Goal: Task Accomplishment & Management: Use online tool/utility

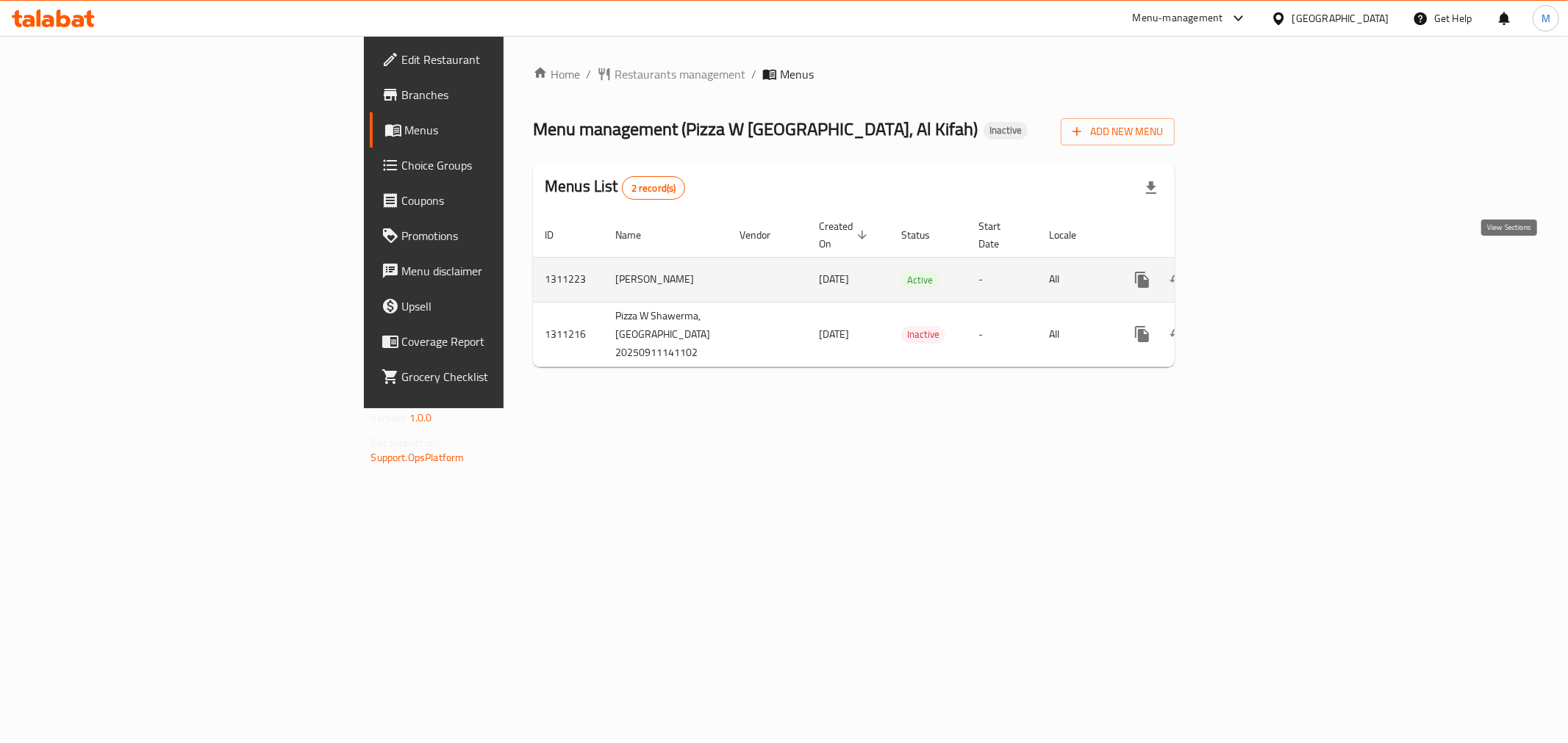
click at [1266, 264] on link "enhanced table" at bounding box center [1247, 279] width 35 height 35
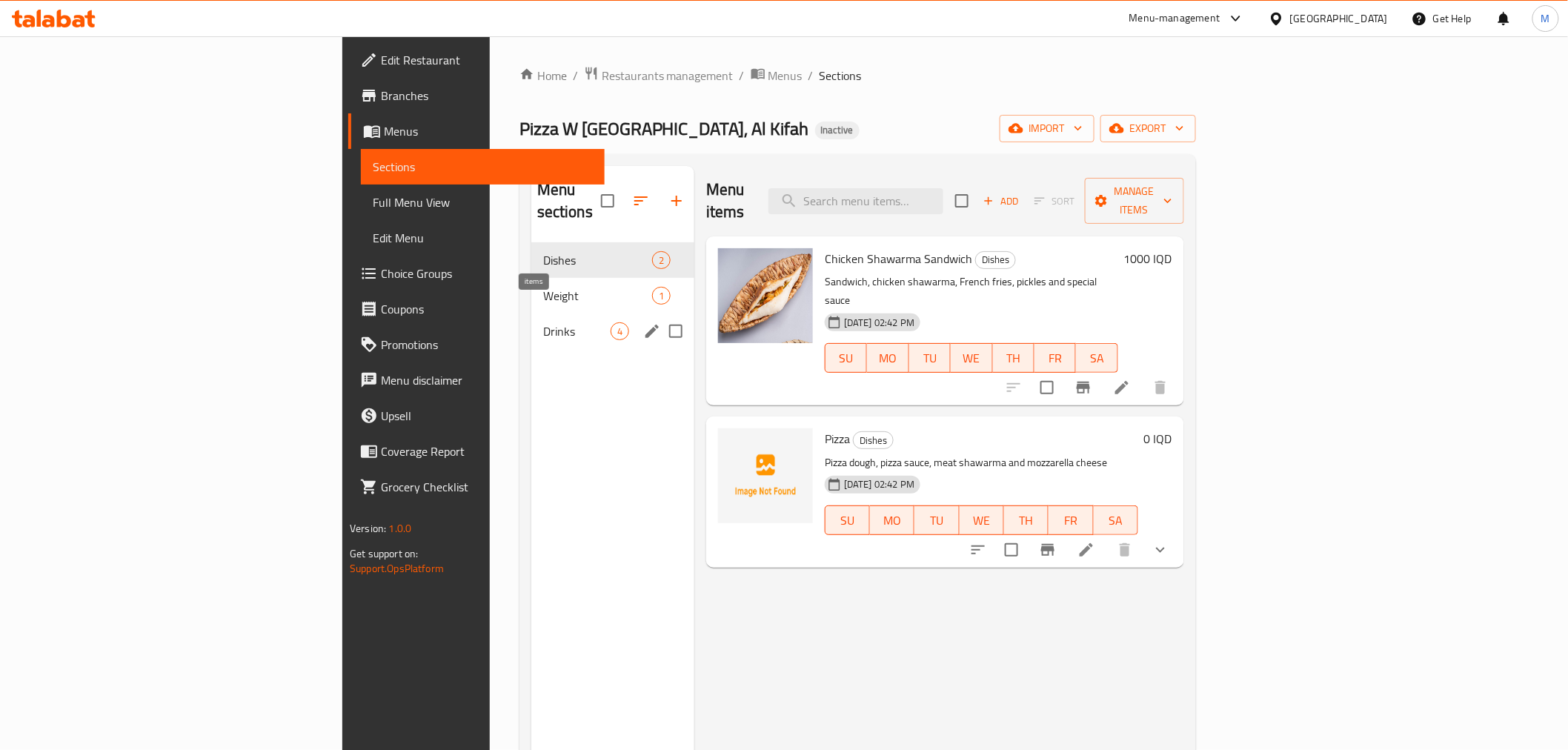
click at [611, 322] on div "4" at bounding box center [619, 331] width 18 height 18
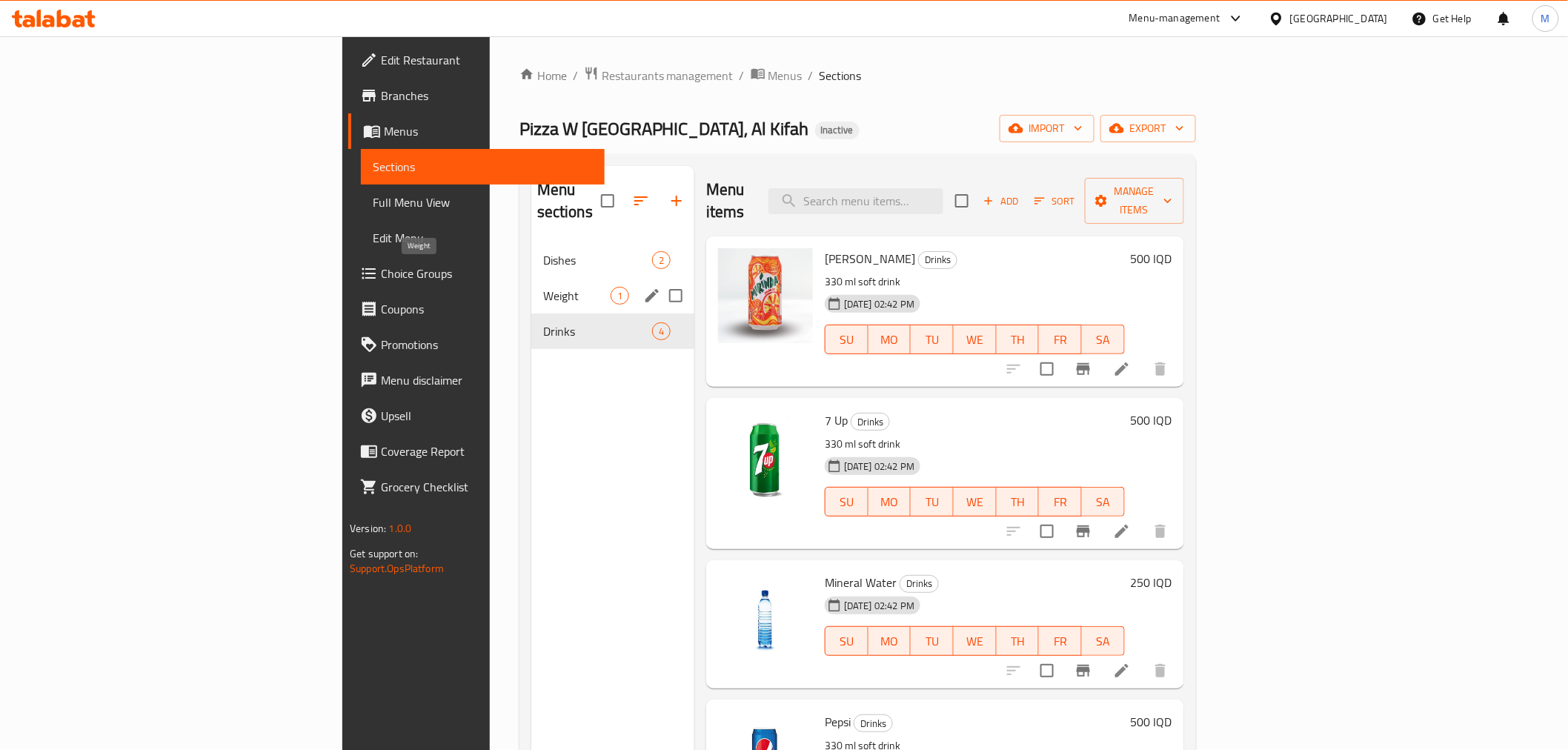
click at [543, 287] on span "Weight" at bounding box center [576, 295] width 68 height 18
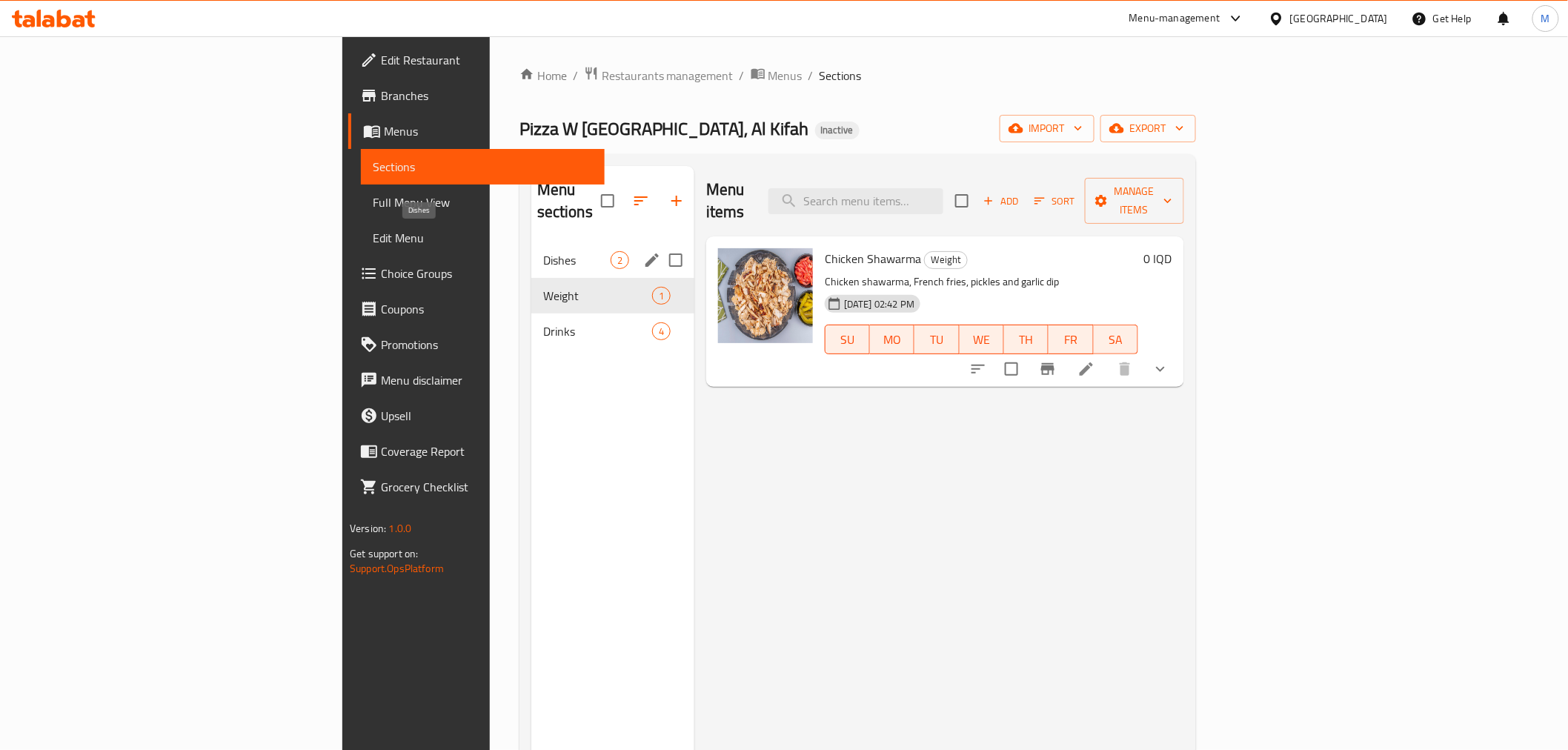
click at [543, 252] on span "Dishes" at bounding box center [576, 260] width 68 height 18
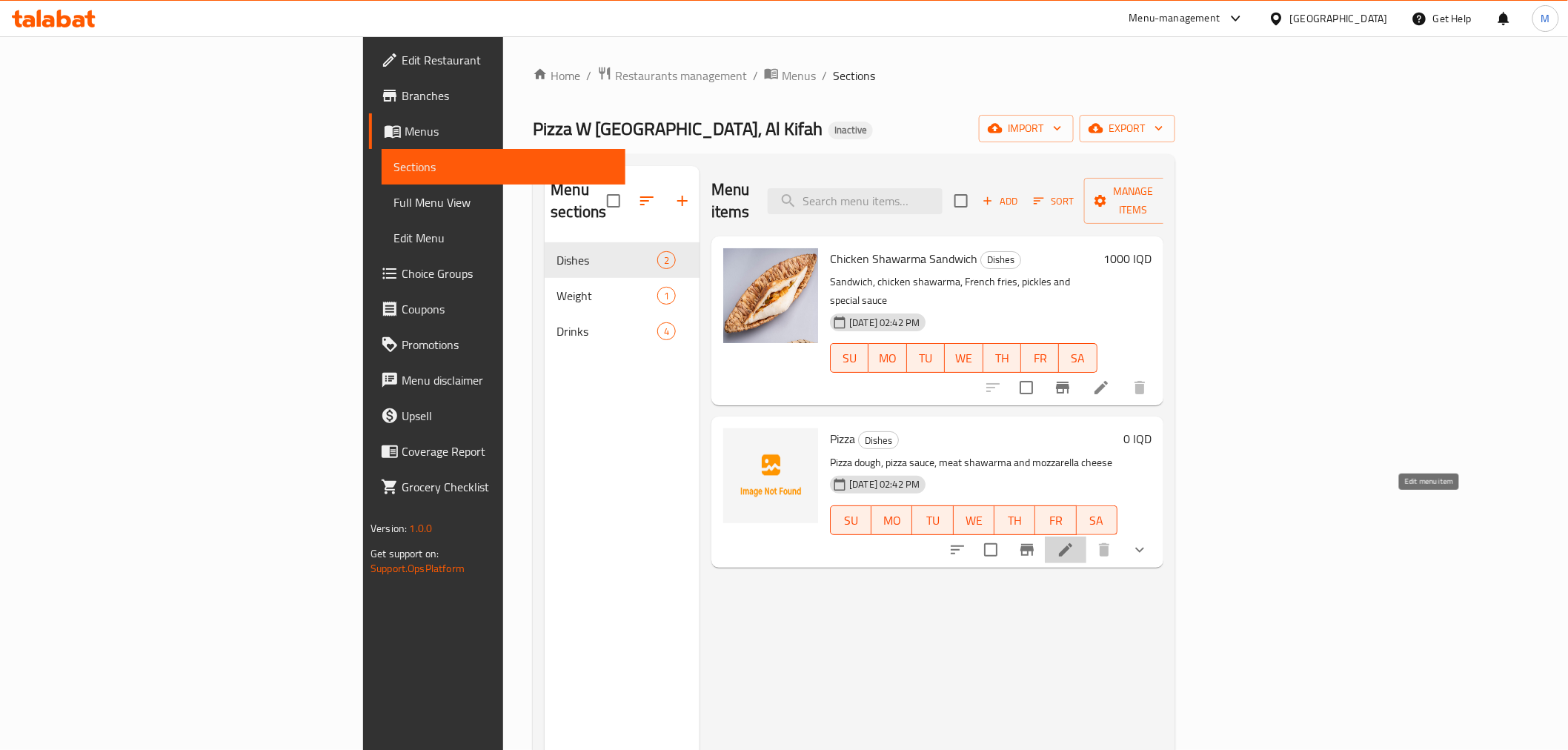
click at [1075, 541] on icon at bounding box center [1065, 550] width 18 height 18
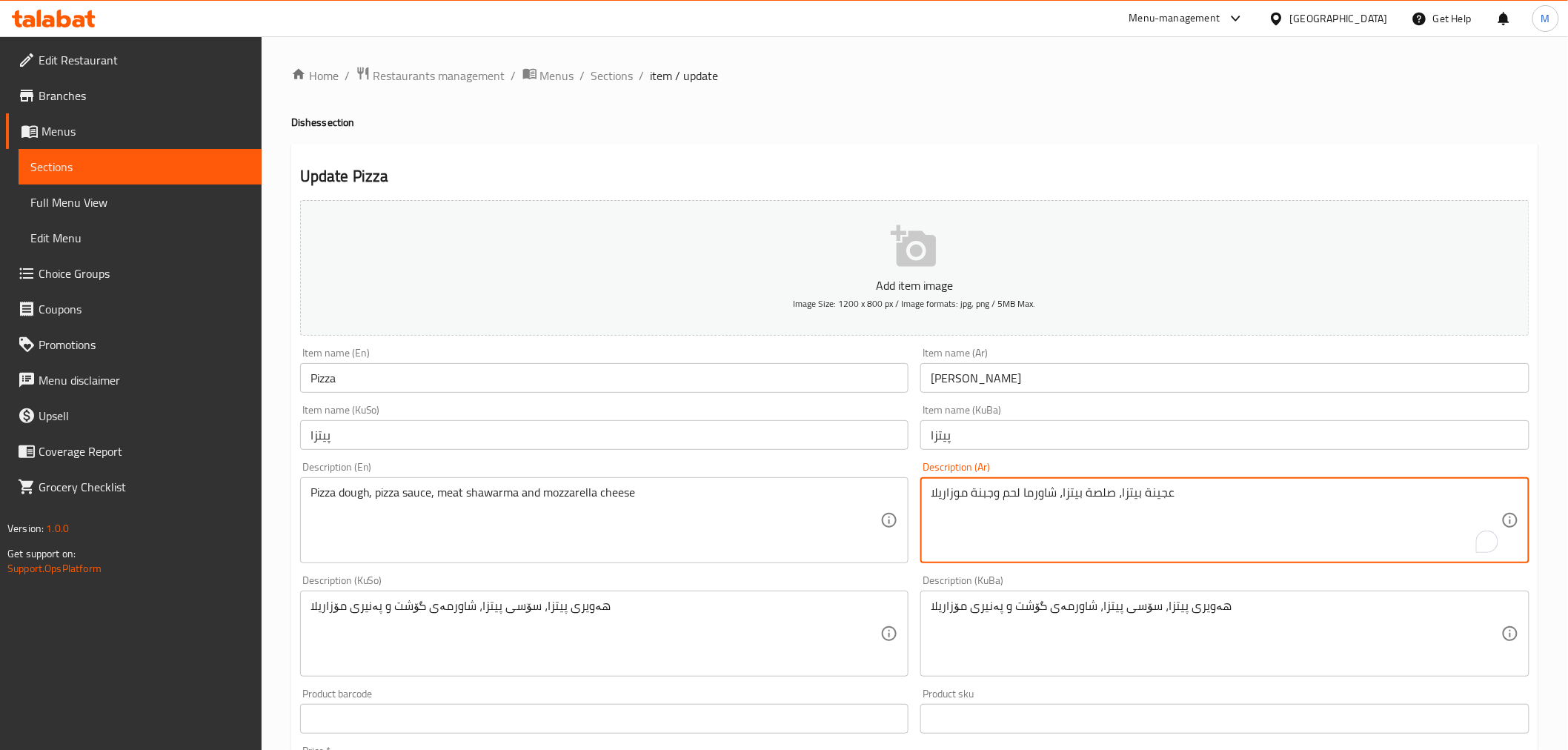
drag, startPoint x: 1001, startPoint y: 494, endPoint x: 1018, endPoint y: 494, distance: 17.0
type textarea "عجينة بيتزا، صلصة بيتزا، شاورما دجاج وجبنة موزاريلا"
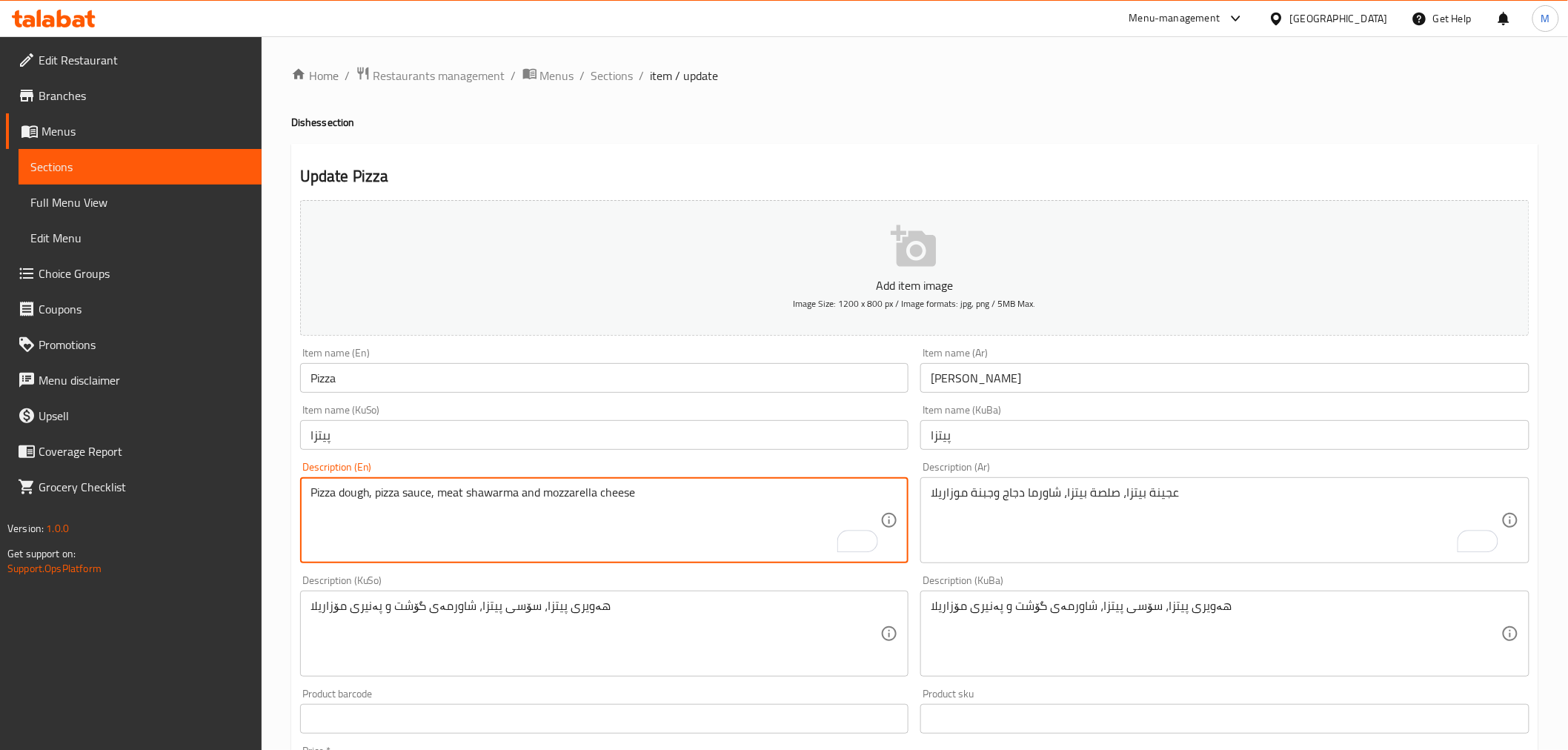
drag, startPoint x: 466, startPoint y: 494, endPoint x: 513, endPoint y: 493, distance: 47.0
click at [519, 490] on textarea "Pizza dough, pizza sauce, meat shawarma and mozzarella cheese" at bounding box center [595, 521] width 571 height 71
drag, startPoint x: 519, startPoint y: 490, endPoint x: 469, endPoint y: 488, distance: 50.0
click at [469, 490] on textarea "Pizza dough, pizza sauce, meat shawarma and mozzarella cheese" at bounding box center [595, 521] width 571 height 71
paste textarea "Chicken"
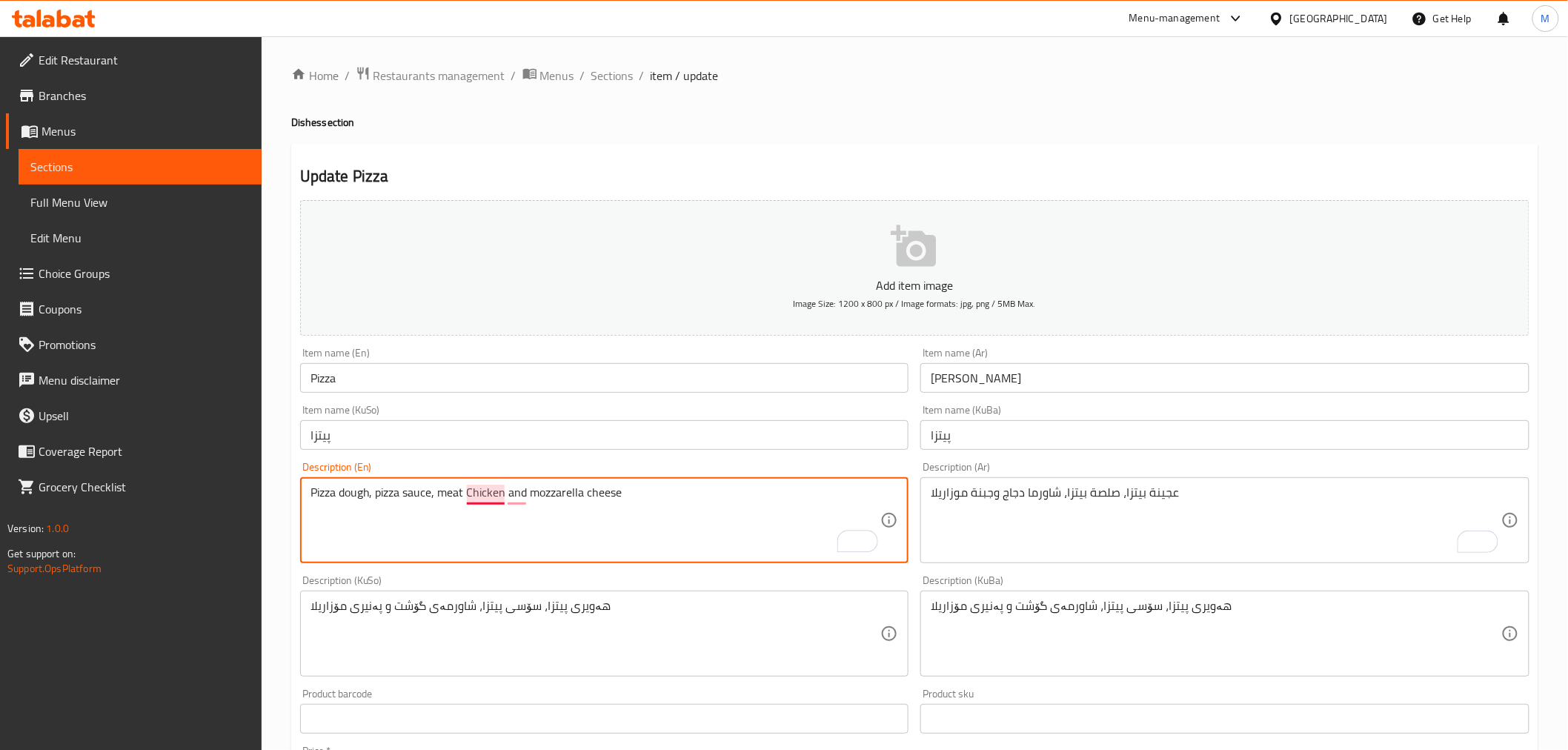
click at [468, 492] on textarea "Pizza dough, pizza sauce, meat Chicken and mozzarella cheese" at bounding box center [595, 521] width 571 height 71
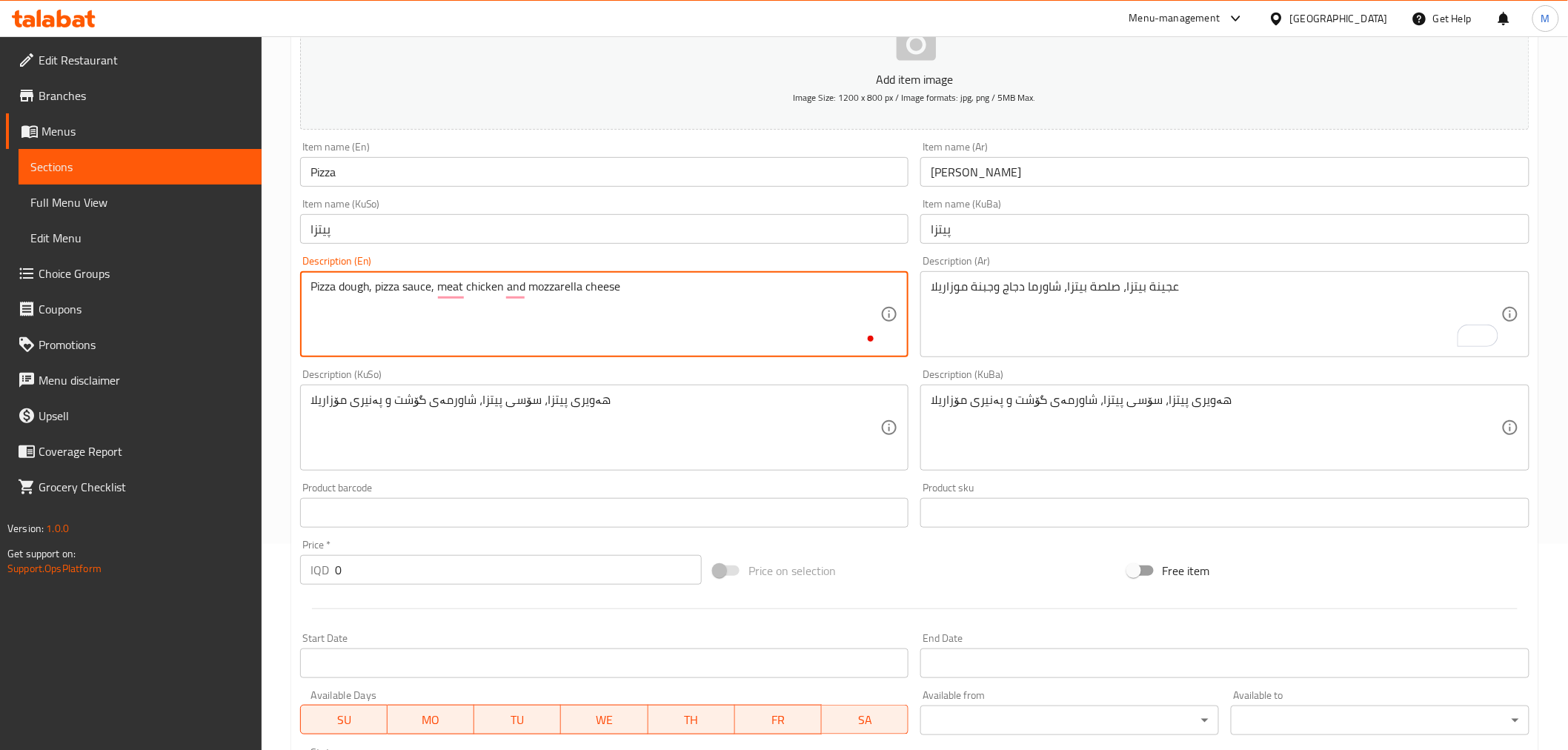
scroll to position [247, 0]
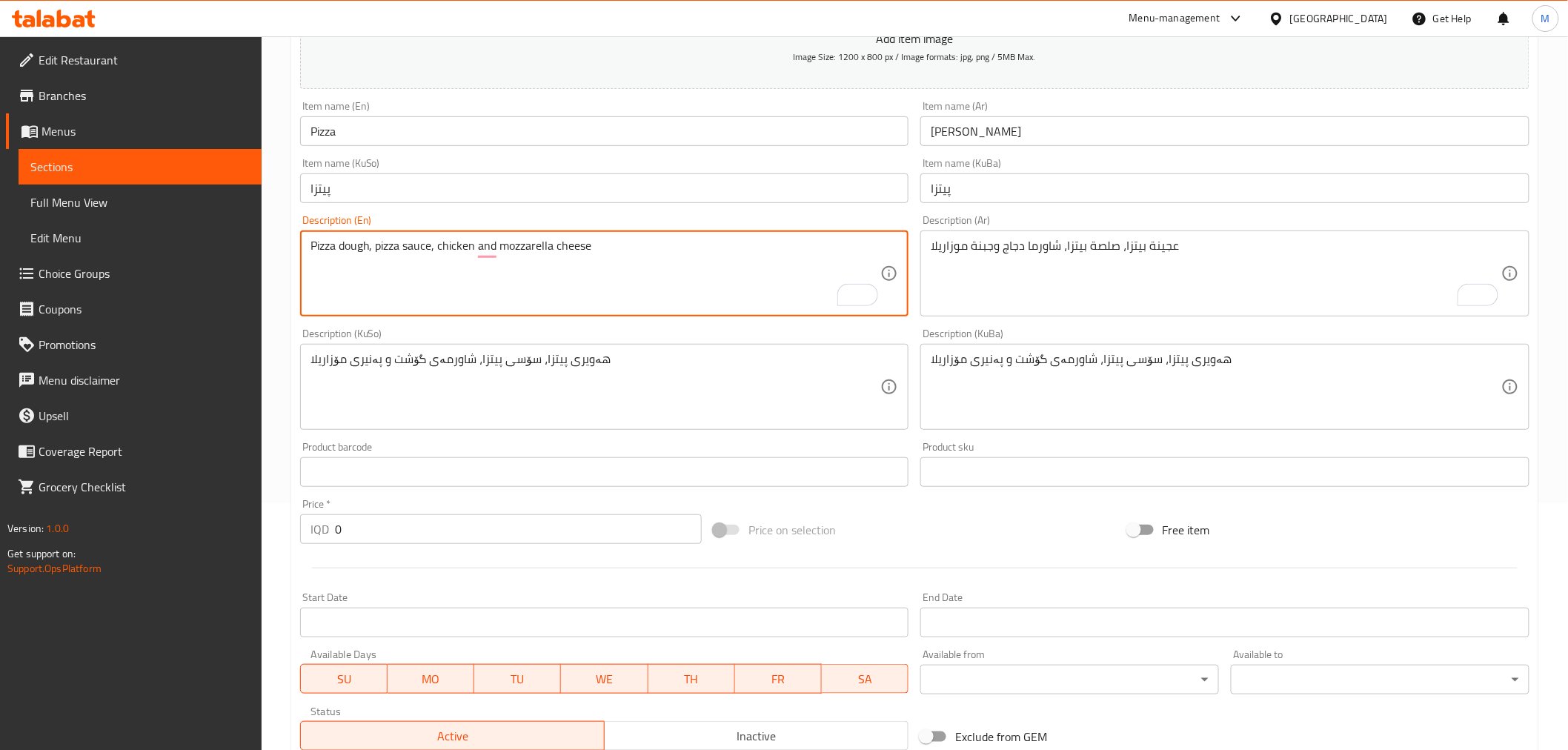
type textarea "Pizza dough, pizza sauce, chicken and mozzarella cheese"
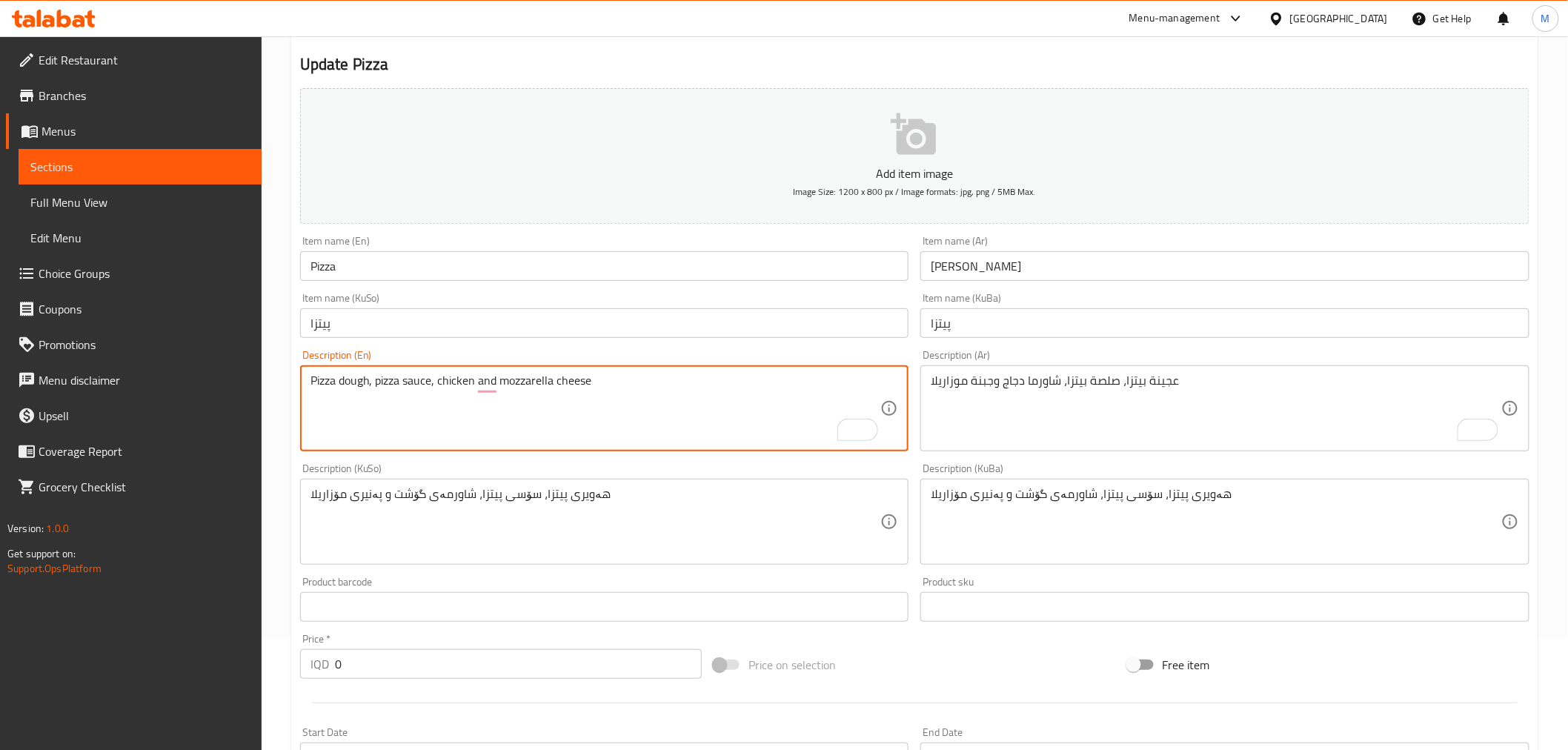
scroll to position [0, 0]
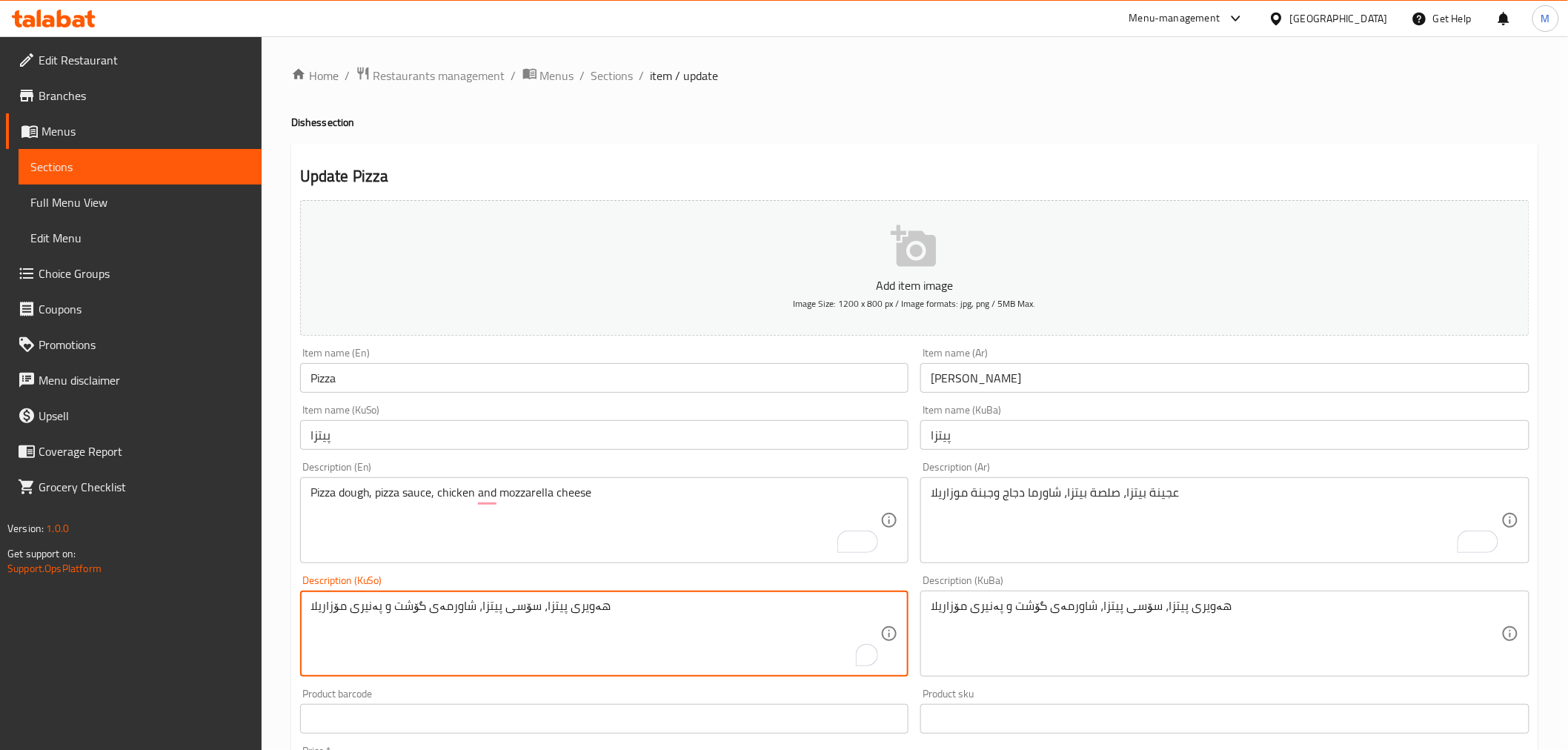
drag, startPoint x: 419, startPoint y: 608, endPoint x: 392, endPoint y: 608, distance: 27.0
paste textarea "مریشك"
type textarea "هەویری پیتزا، سۆسی پیتزا، شاورمەی مریشك و پەنیری مۆزاریلا"
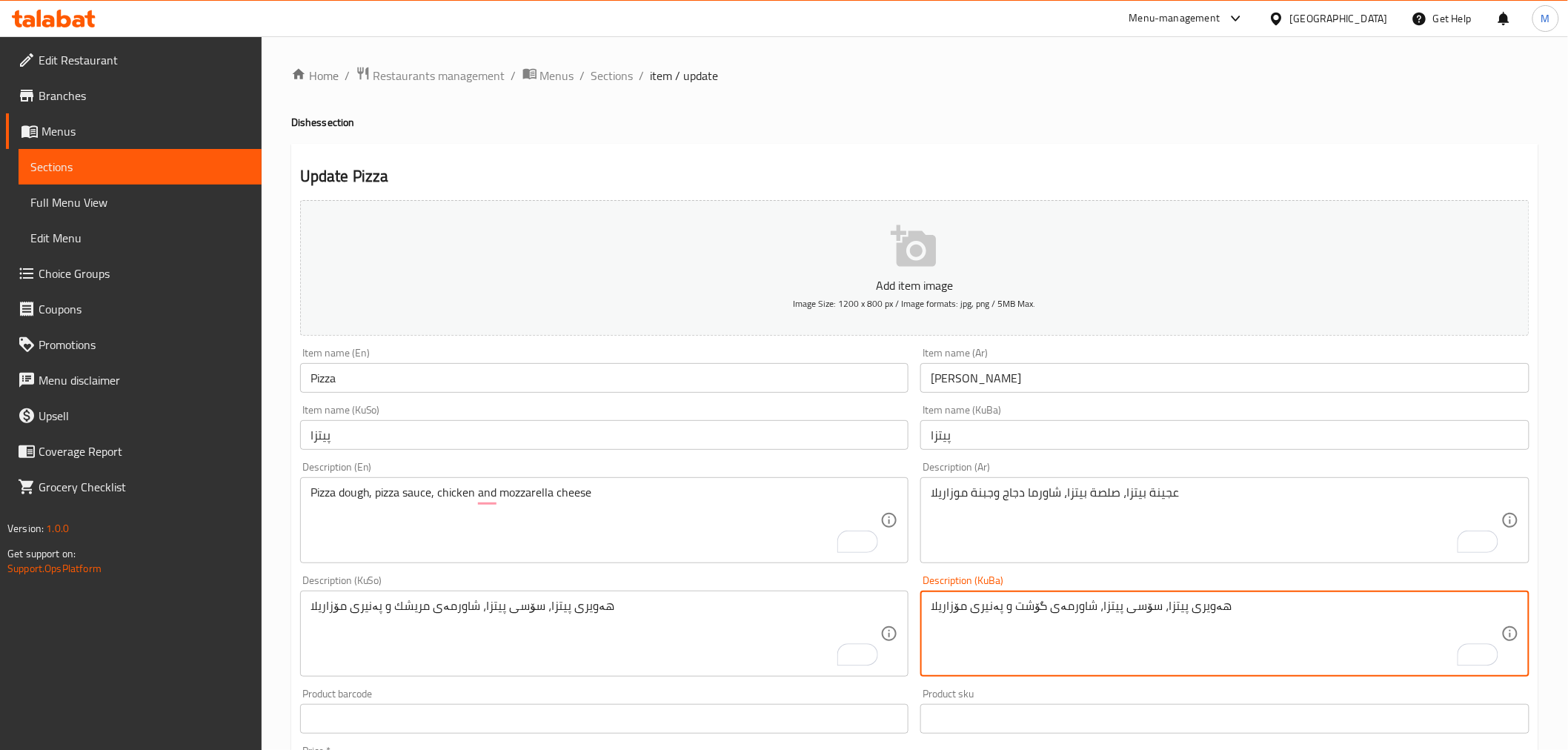
drag, startPoint x: 1040, startPoint y: 606, endPoint x: 1012, endPoint y: 609, distance: 28.2
paste textarea "مریشك"
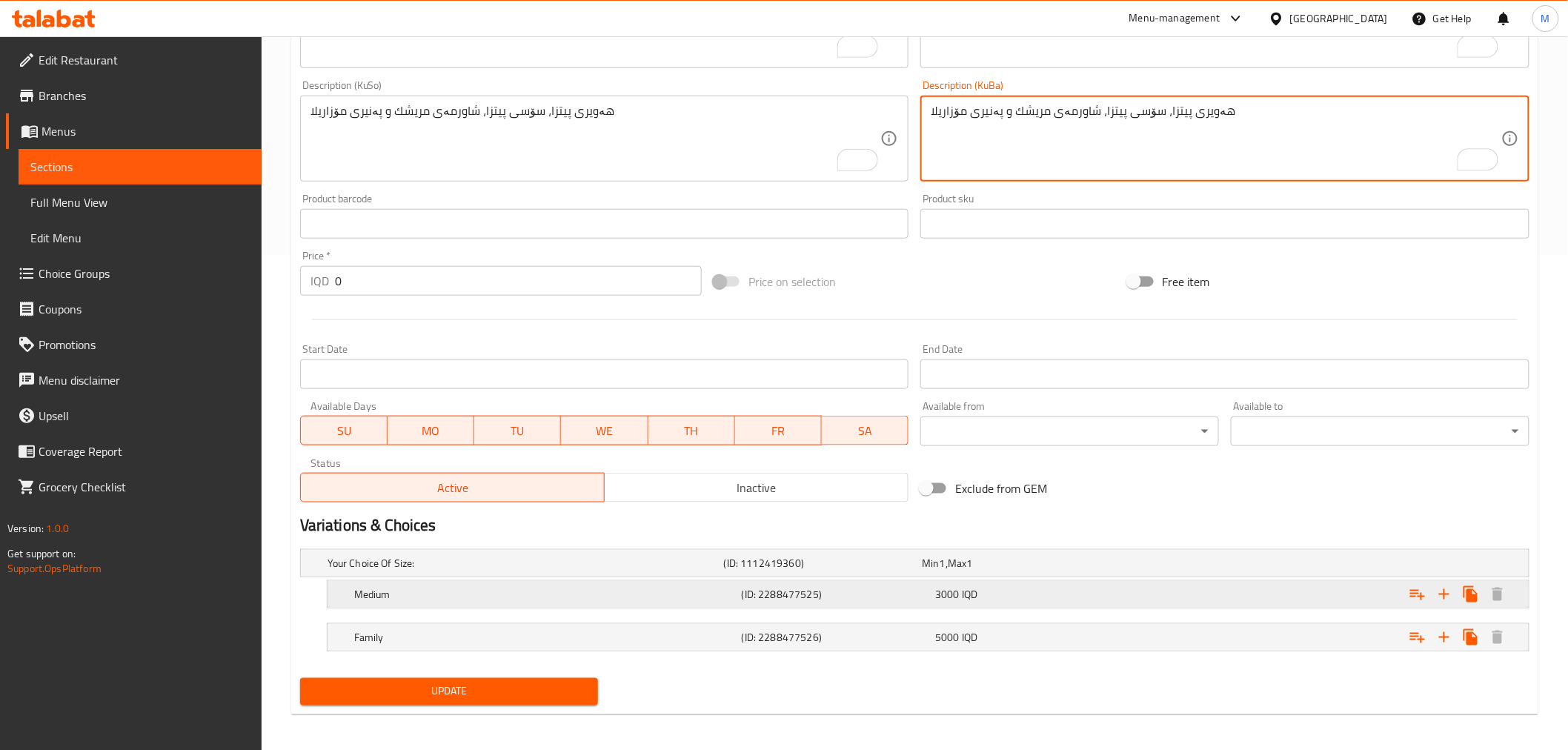
scroll to position [500, 0]
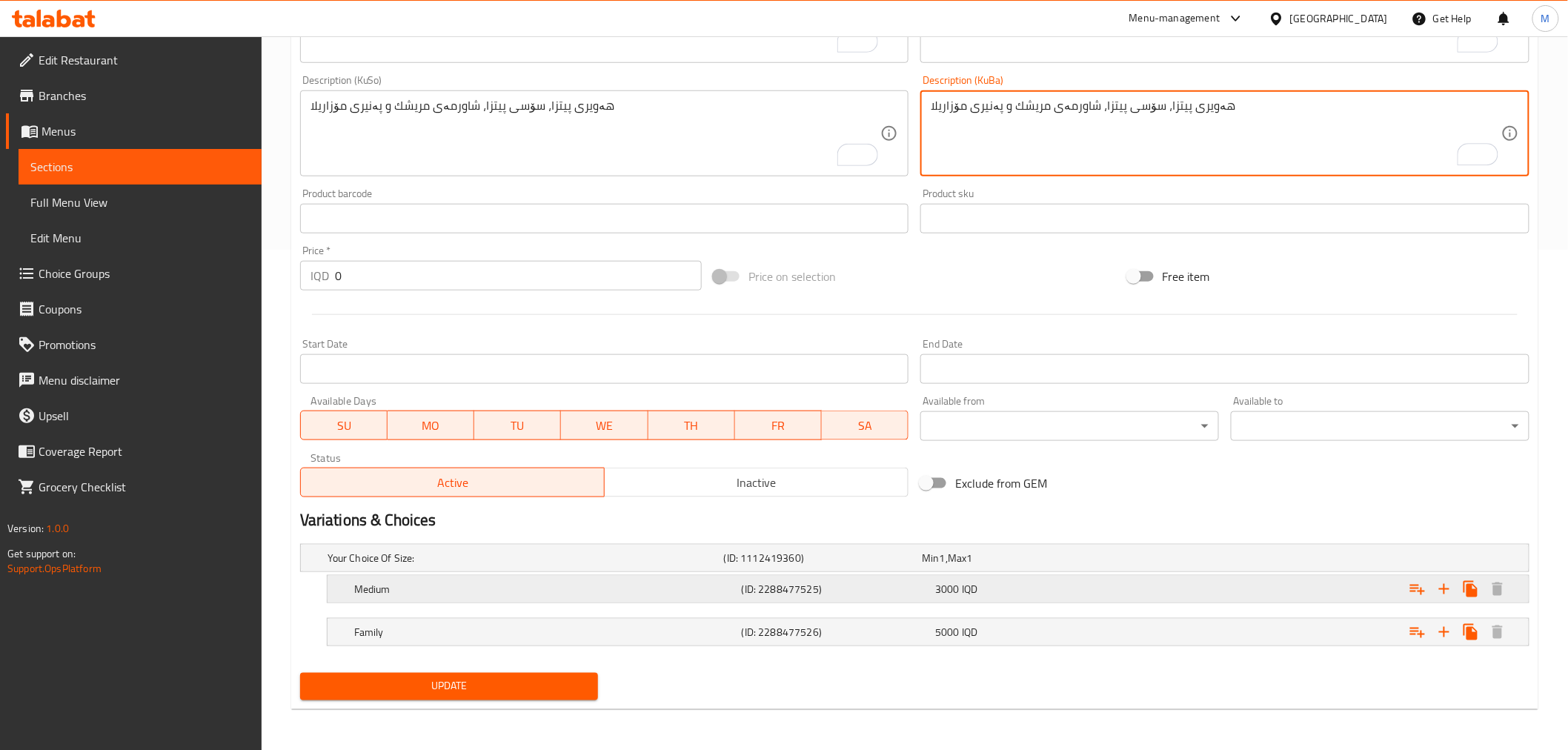
type textarea "هەویری پیتزا، سۆسی پیتزا، شاورمەی مریشك و پەنیری مۆزاریلا"
click at [508, 693] on span "Update" at bounding box center [450, 686] width 275 height 18
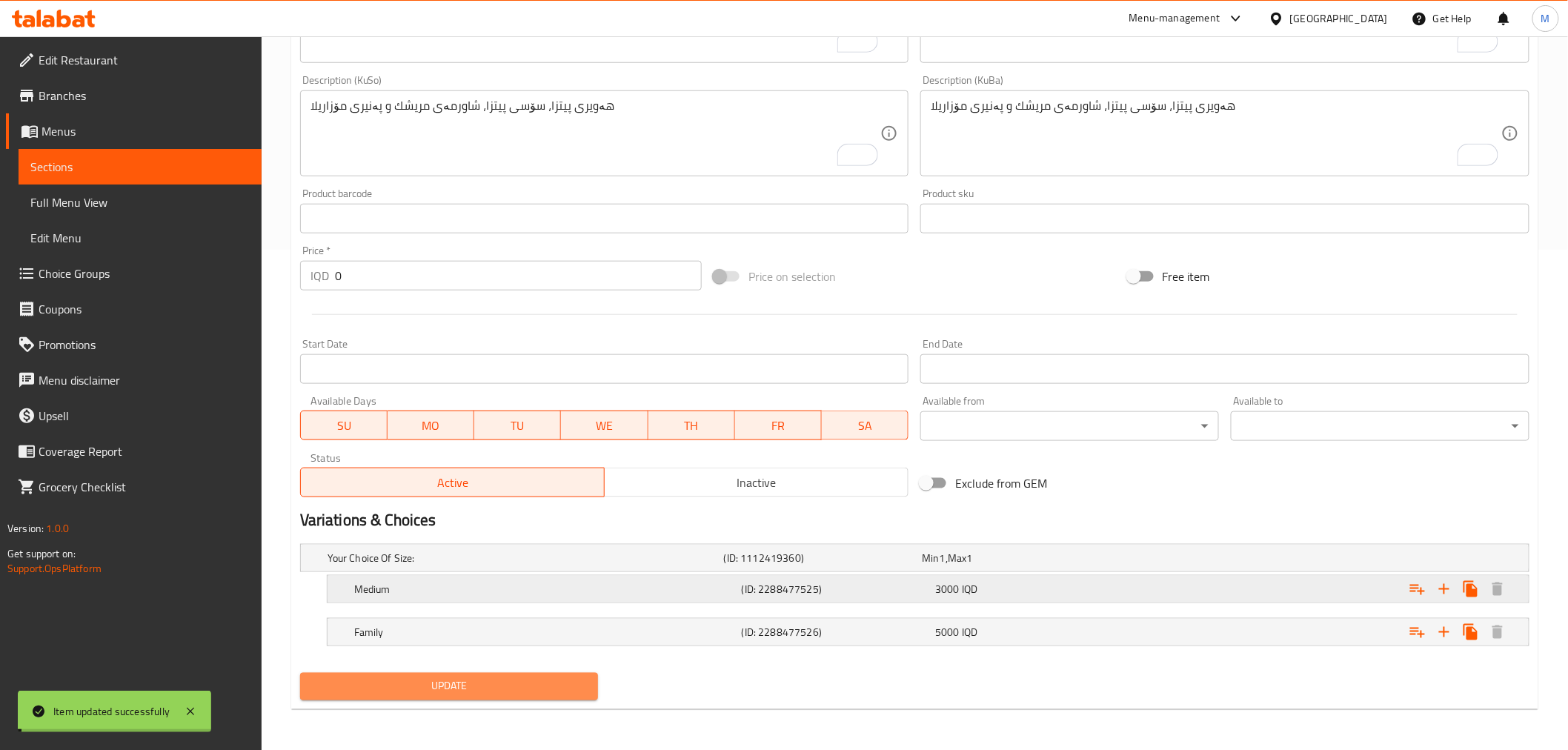
click at [508, 693] on span "Update" at bounding box center [450, 686] width 275 height 18
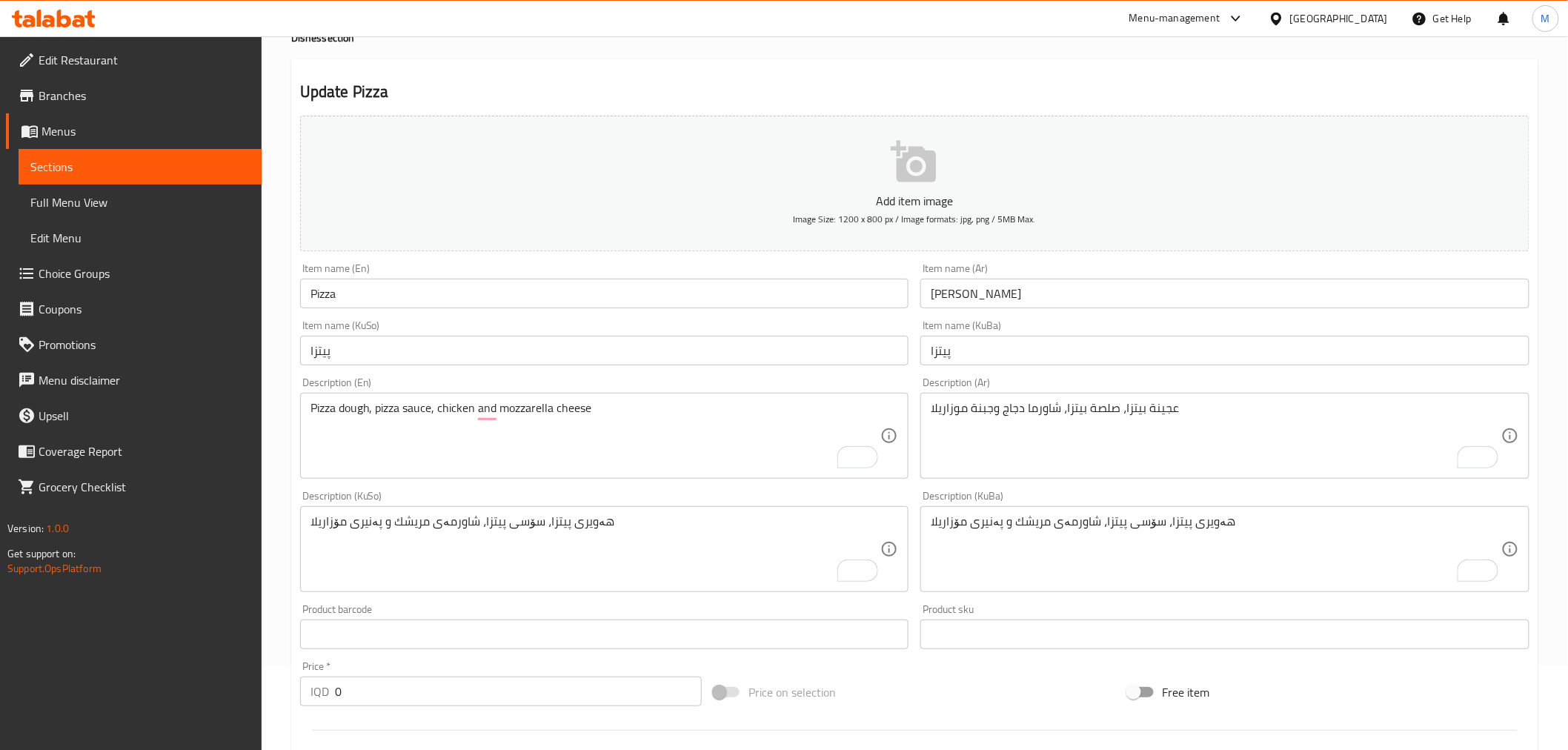
scroll to position [0, 0]
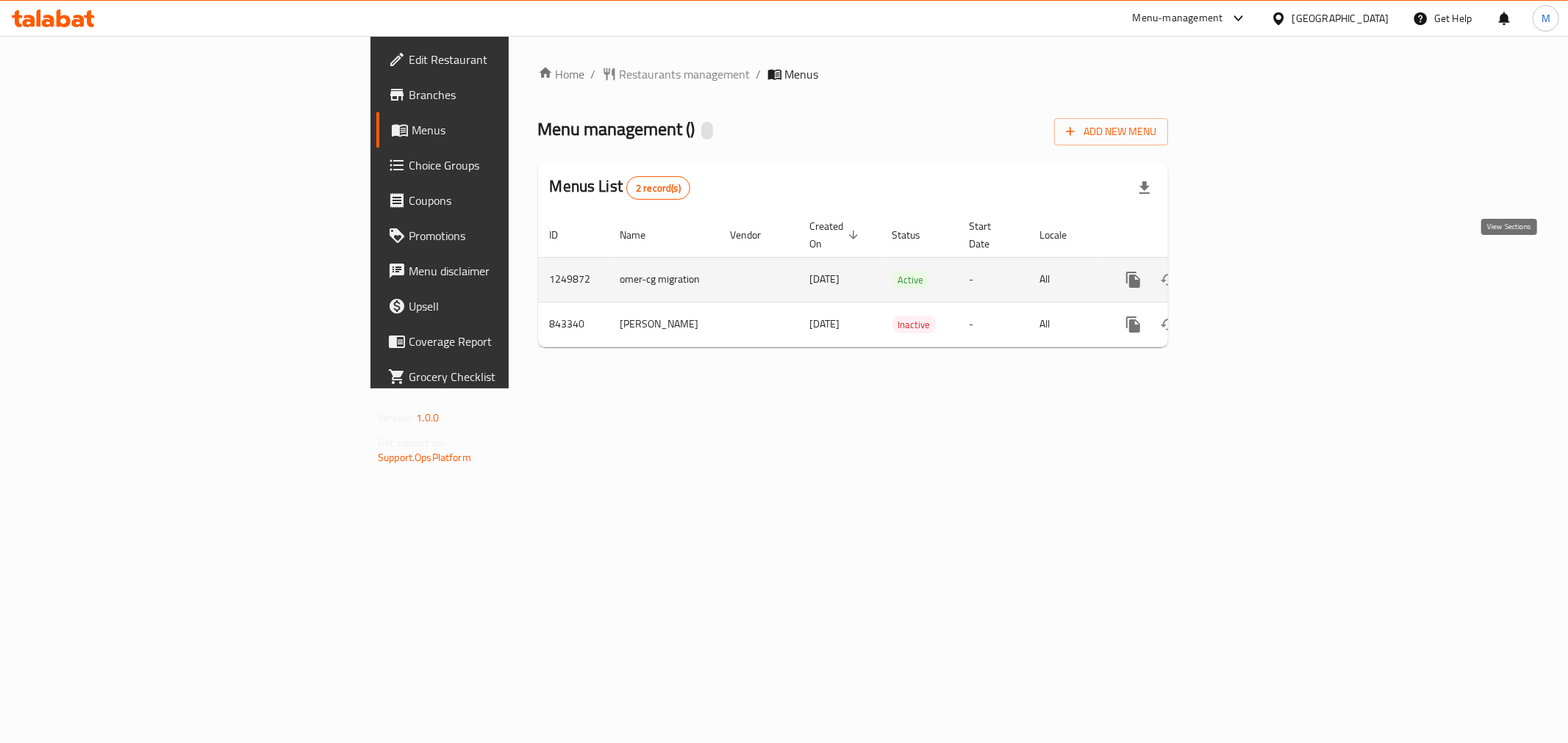
click at [1256, 262] on link "enhanced table" at bounding box center [1238, 279] width 35 height 35
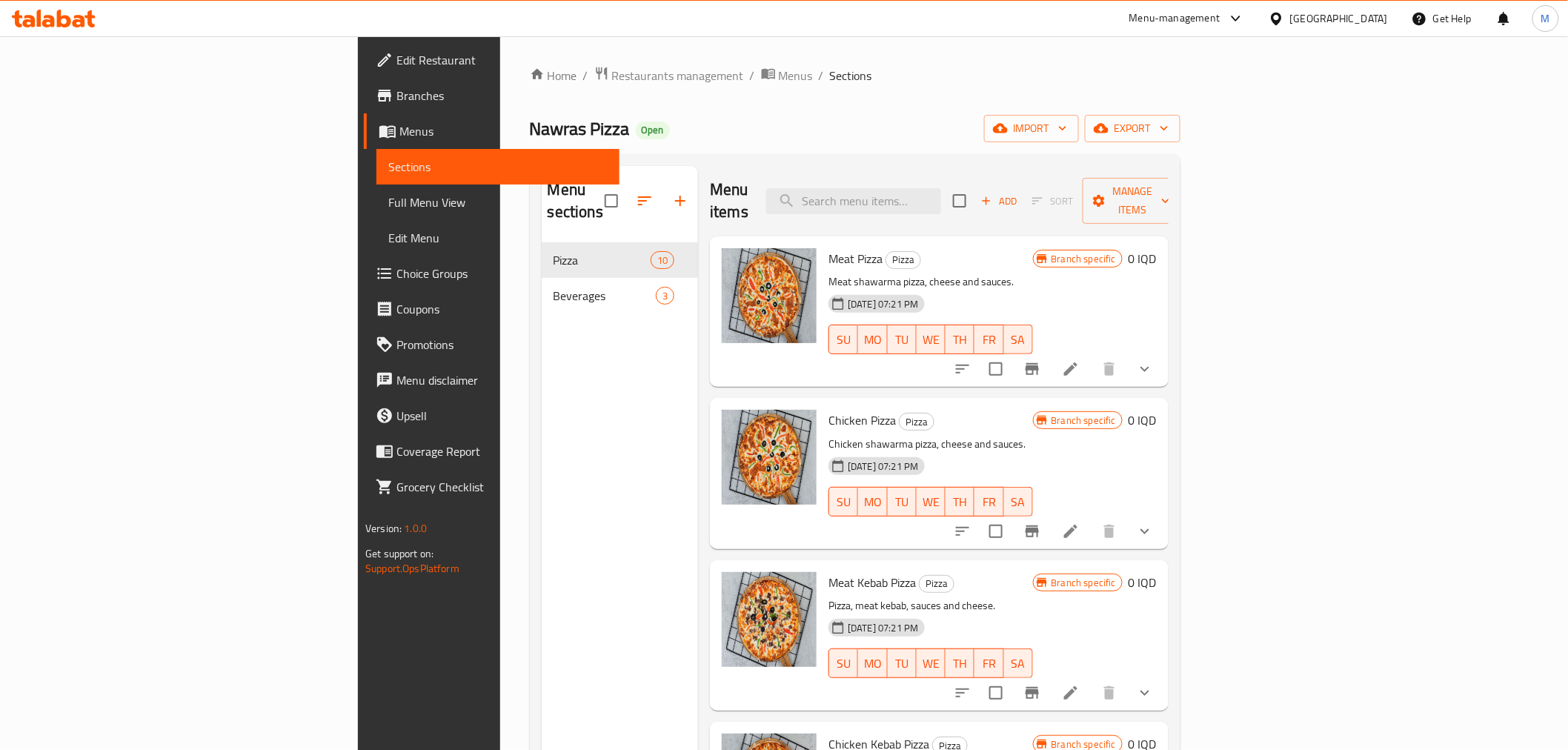
click at [1092, 518] on li at bounding box center [1071, 532] width 42 height 27
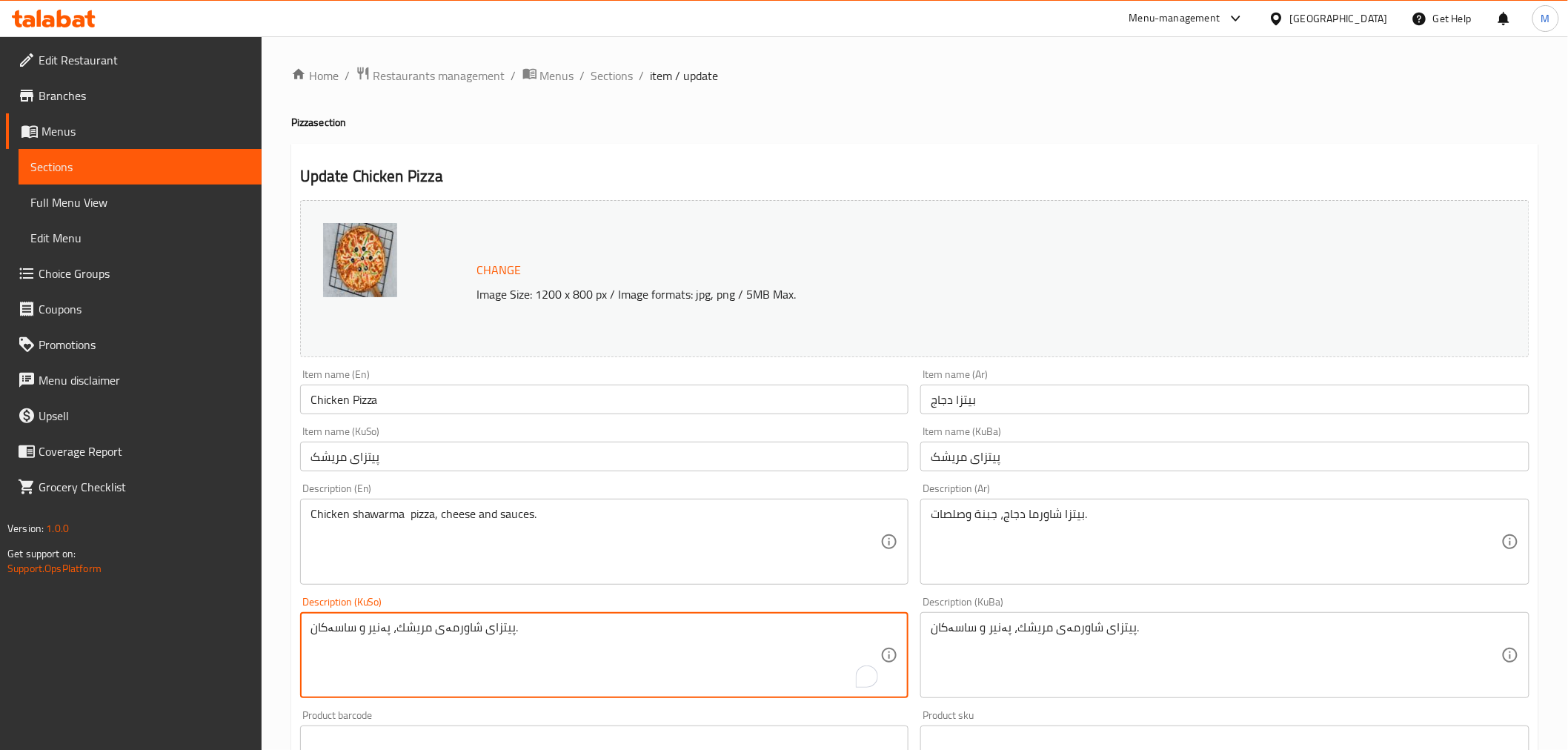
drag, startPoint x: 428, startPoint y: 626, endPoint x: 394, endPoint y: 626, distance: 34.0
click at [566, 139] on div "Home / Restaurants management / Menus / Sections / item / update Pizza section …" at bounding box center [915, 655] width 1247 height 1178
